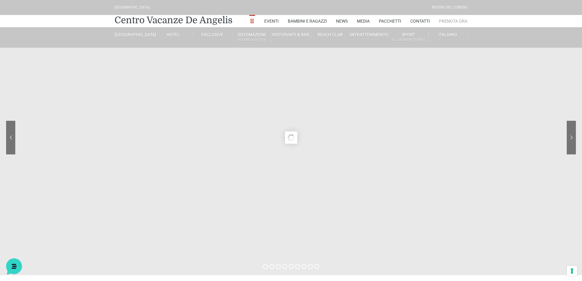
click at [459, 20] on link "Prenota Ora" at bounding box center [453, 21] width 28 height 12
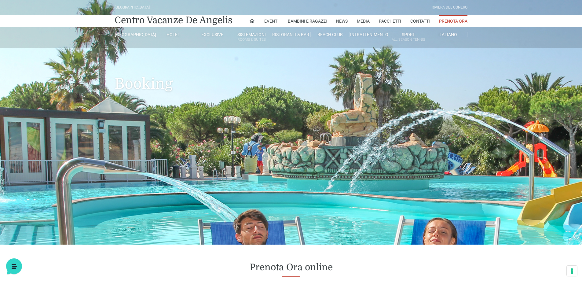
click at [450, 23] on link "Prenota Ora" at bounding box center [453, 21] width 28 height 12
